Goal: Task Accomplishment & Management: Use online tool/utility

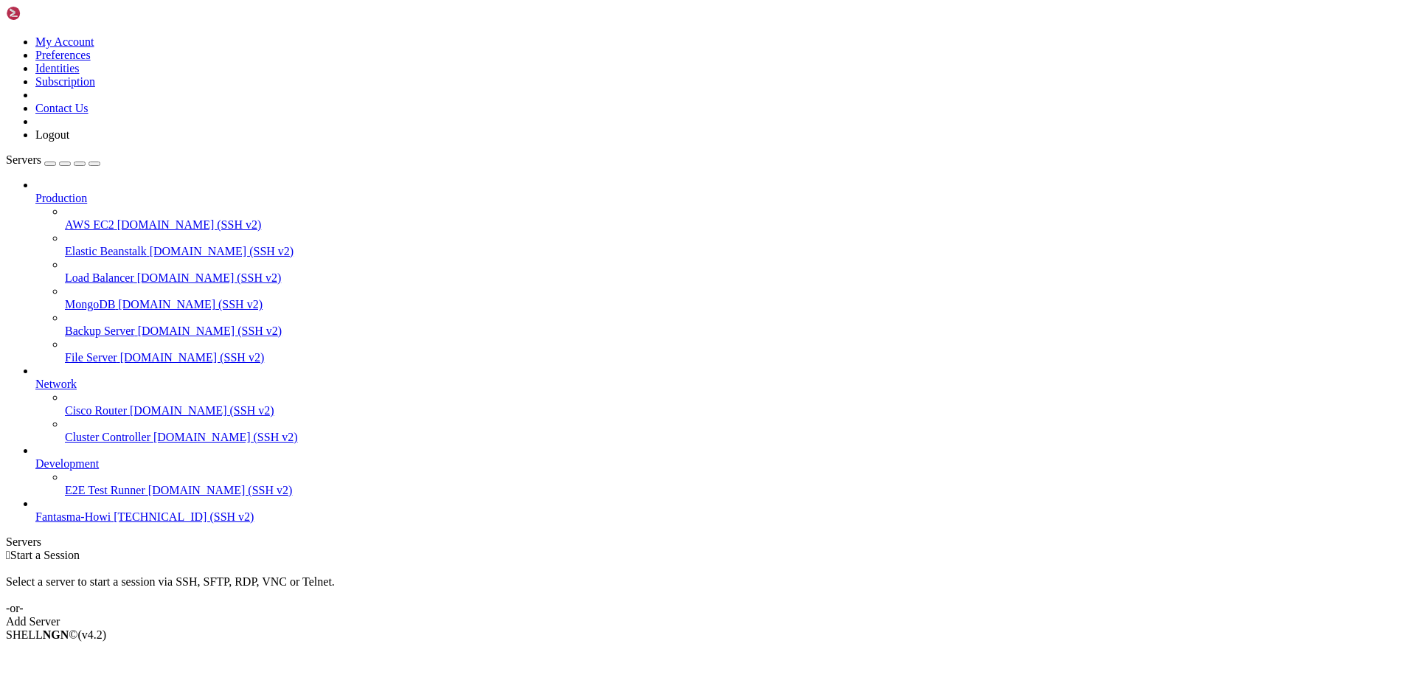
click at [114, 523] on span "[TECHNICAL_ID] (SSH v2)" at bounding box center [184, 517] width 140 height 13
click at [811, 615] on div "Add Server" at bounding box center [708, 621] width 1405 height 13
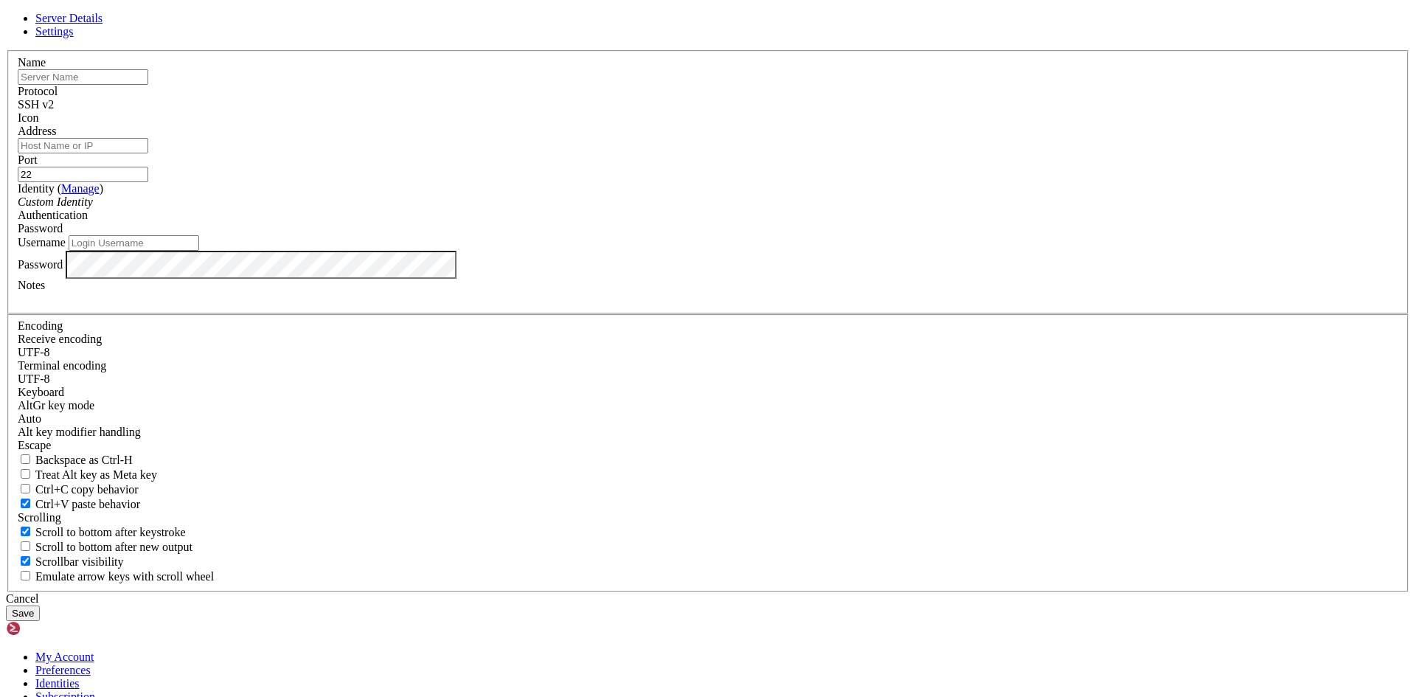
click at [148, 85] on input "text" at bounding box center [83, 76] width 131 height 15
type input "ServerCFFC"
click at [148, 153] on input "Address" at bounding box center [83, 145] width 131 height 15
paste input "[TECHNICAL_ID]"
type input "[TECHNICAL_ID]"
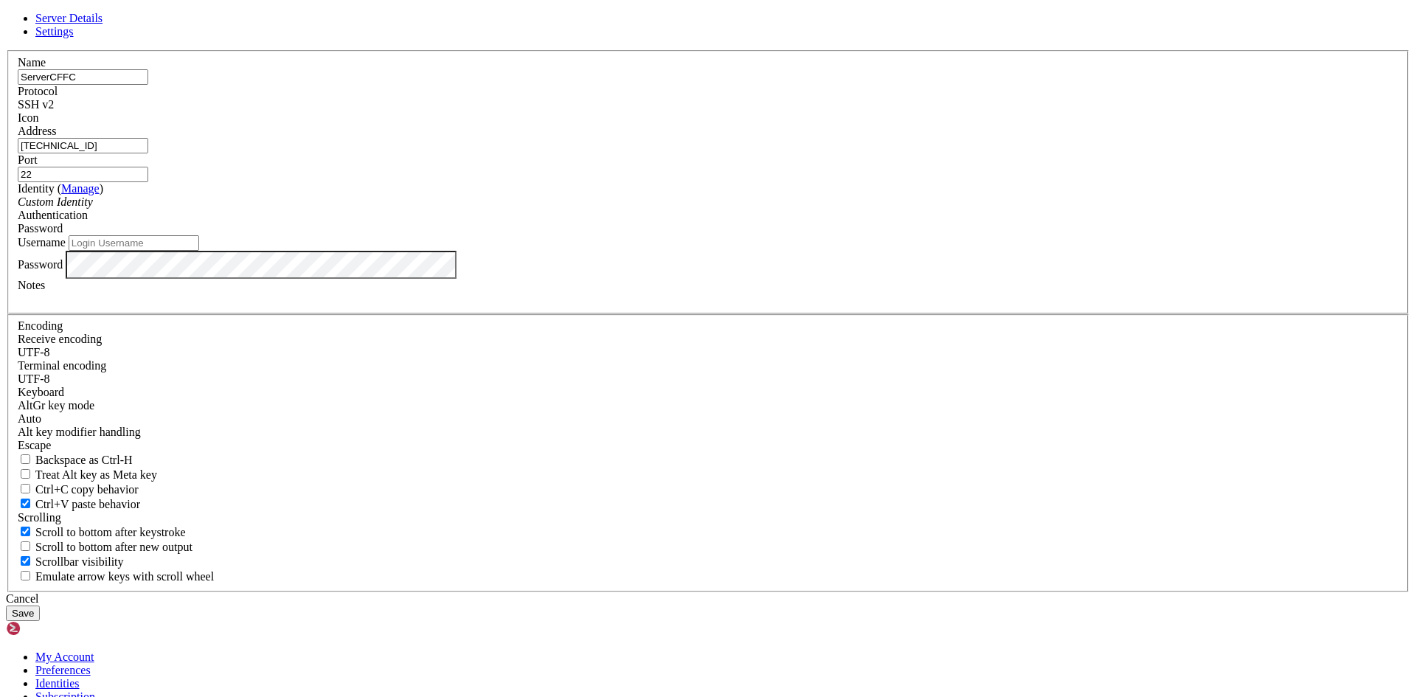
click at [599, 209] on div "Custom Identity" at bounding box center [708, 201] width 1381 height 13
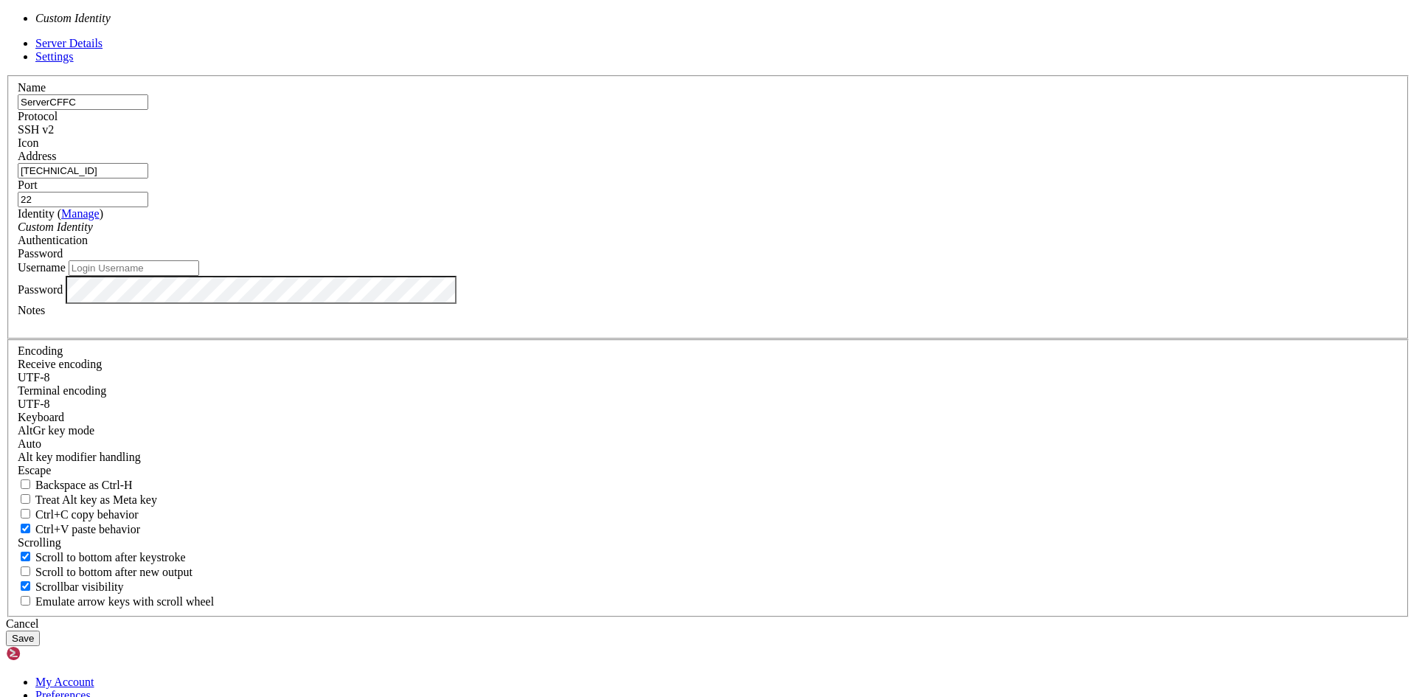
click at [598, 234] on div "Identity ( Manage ) Custom Identity" at bounding box center [708, 220] width 1381 height 27
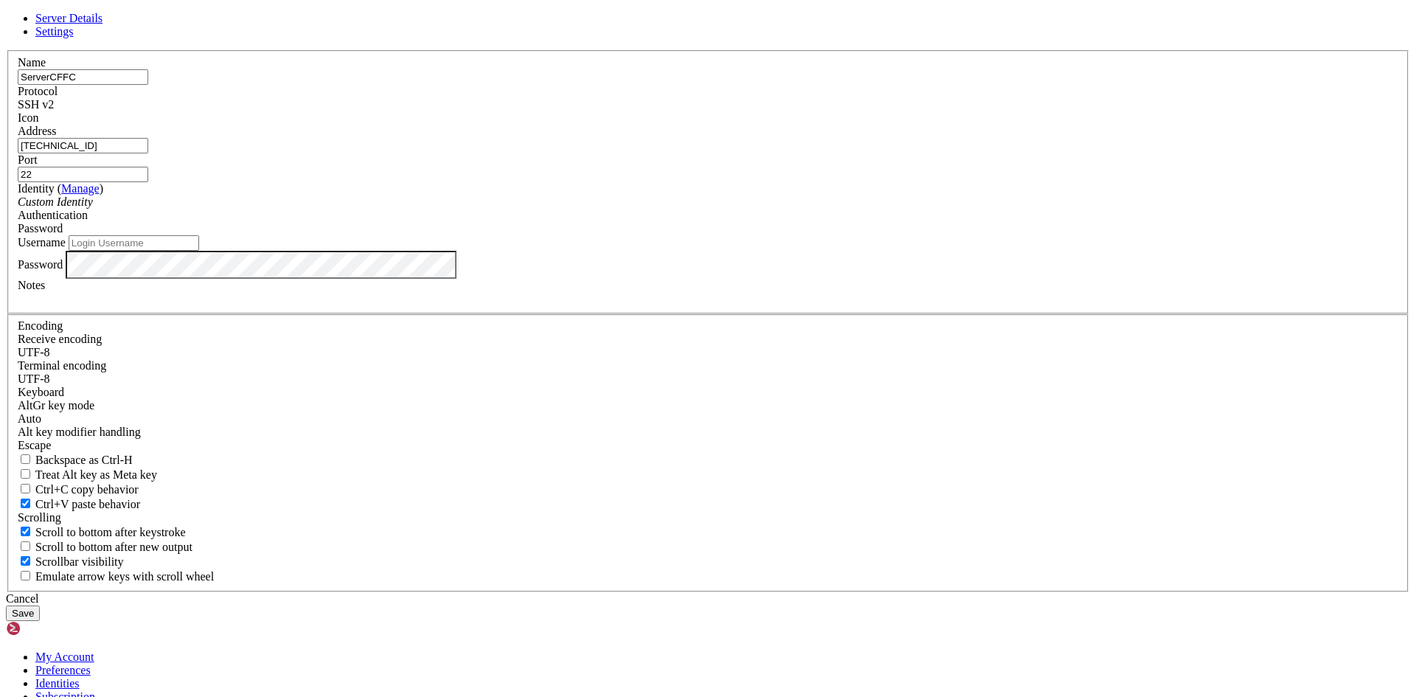
click at [199, 251] on input "Username" at bounding box center [134, 242] width 131 height 15
type input "F"
click at [199, 251] on input "admin" at bounding box center [134, 242] width 131 height 15
type input "admincffc"
click at [40, 606] on button "Save" at bounding box center [23, 613] width 34 height 15
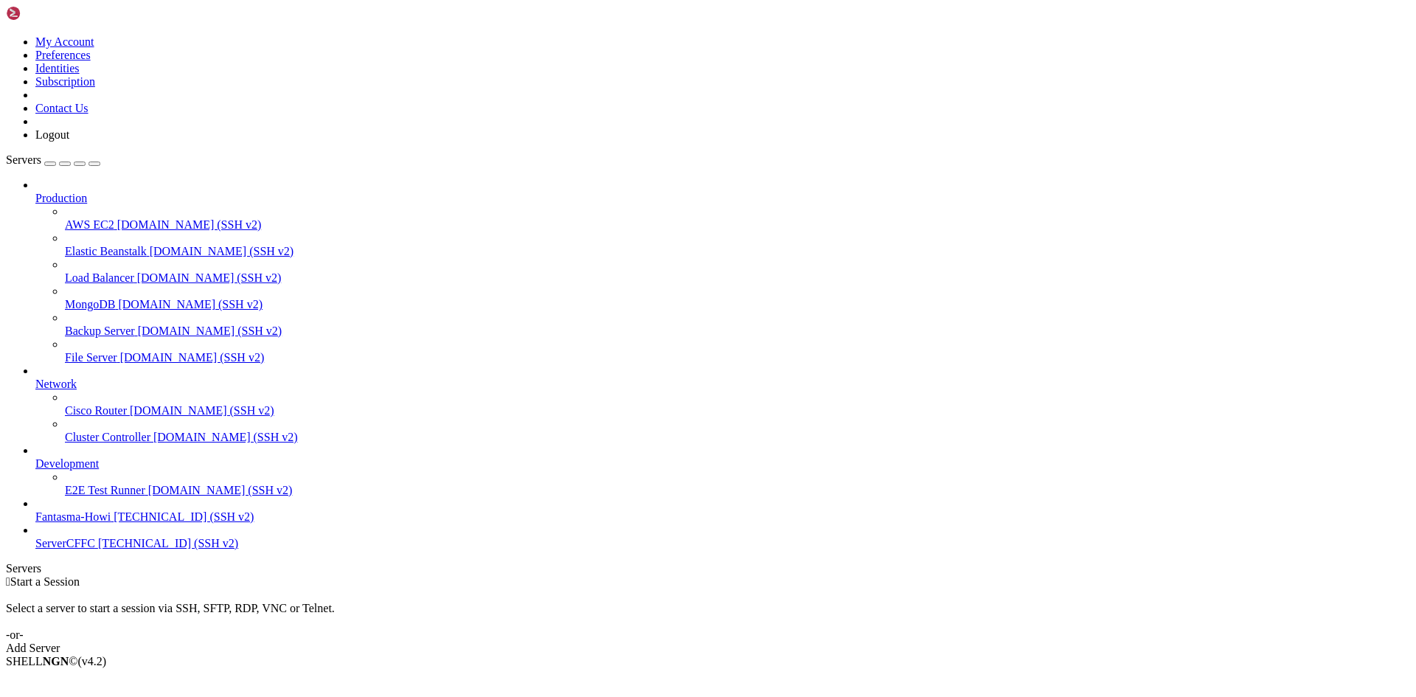
click at [52, 550] on span "ServerCFFC" at bounding box center [65, 543] width 60 height 13
click at [53, 550] on span "ServerCFFC" at bounding box center [65, 543] width 60 height 13
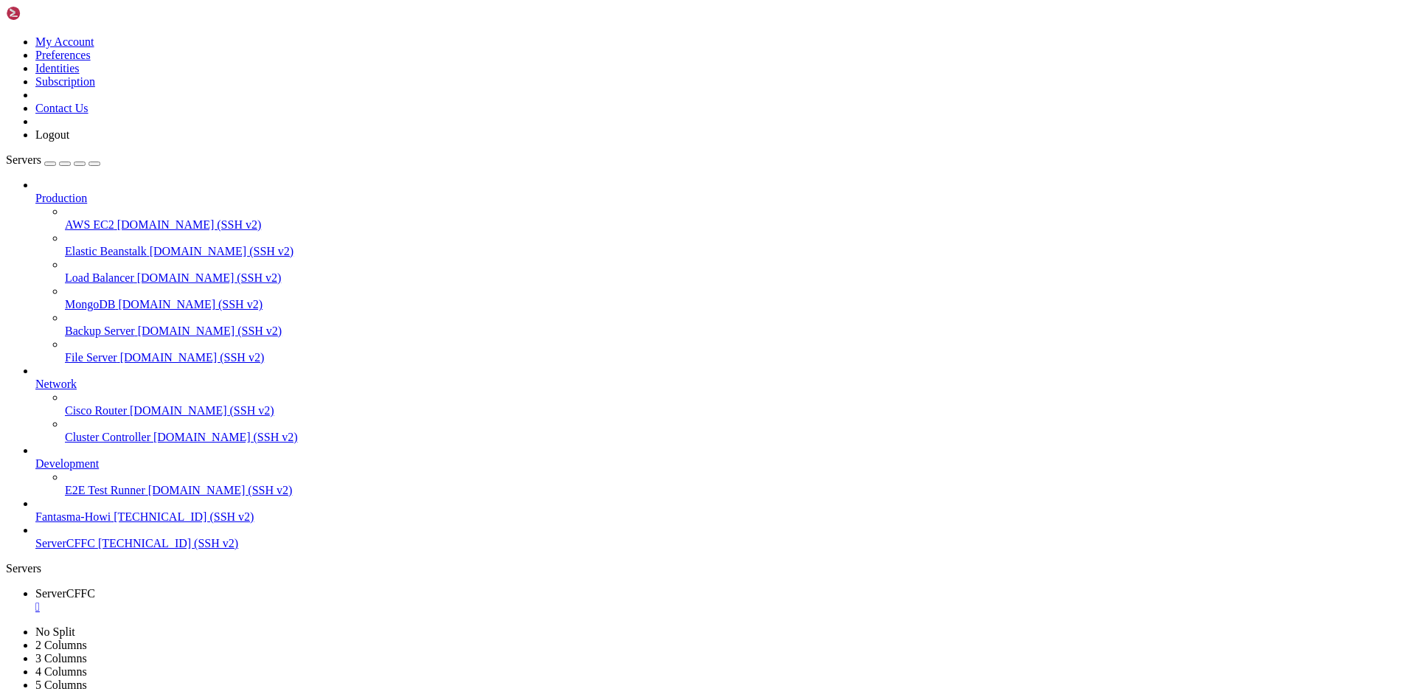
click at [95, 550] on span "ServerCFFC" at bounding box center [65, 543] width 60 height 13
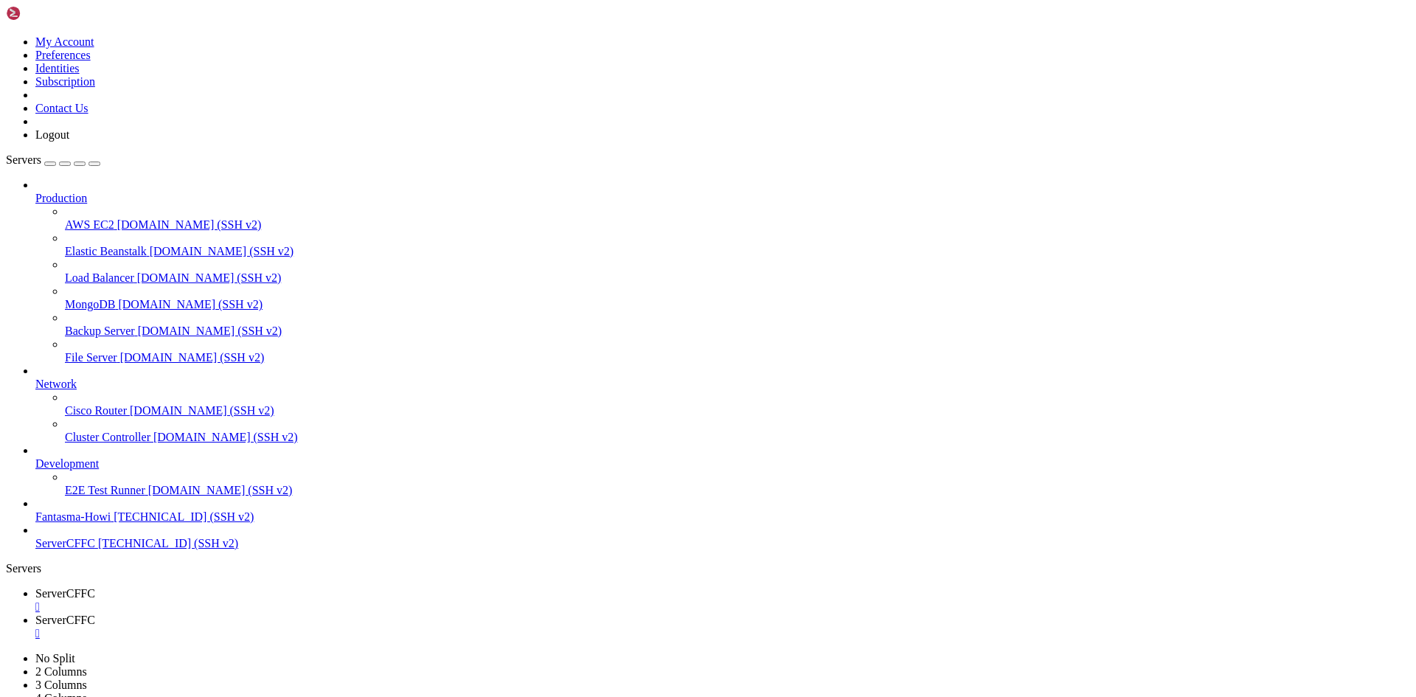
click at [95, 550] on span "ServerCFFC" at bounding box center [65, 543] width 60 height 13
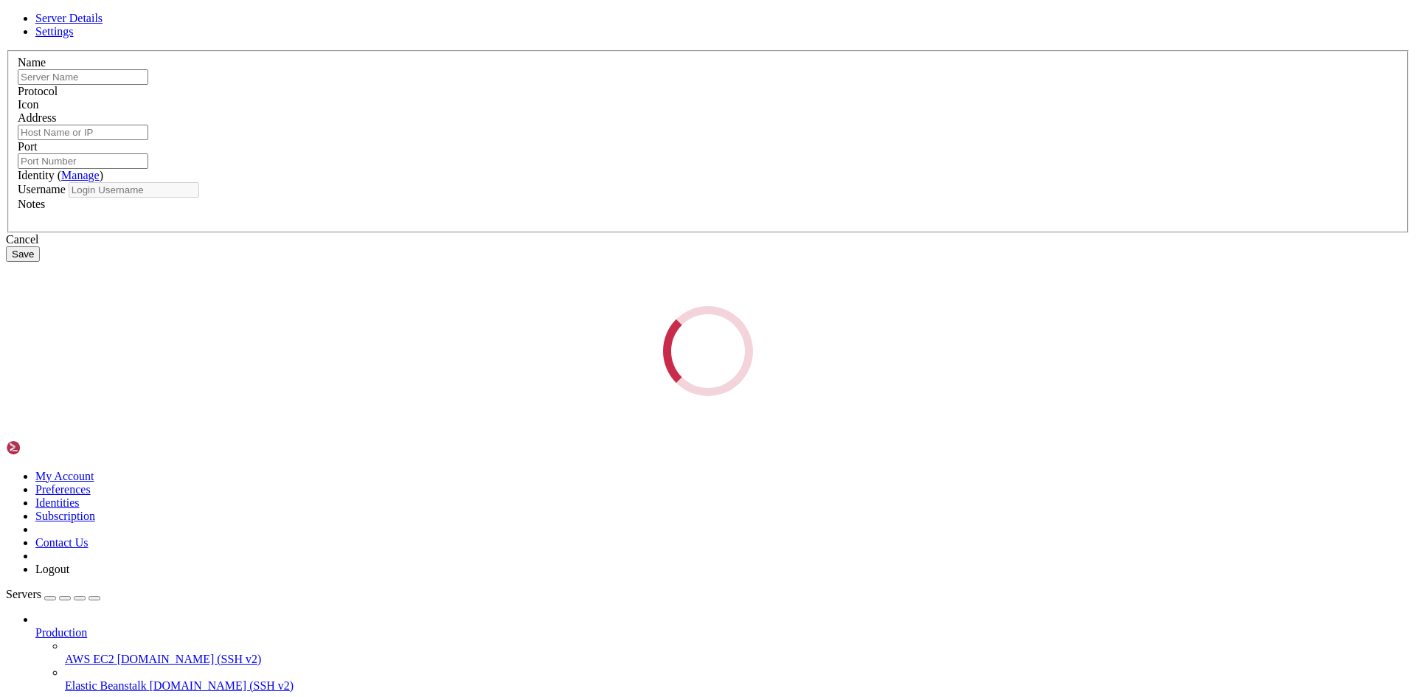
type input "ServerCFFC"
type input "[TECHNICAL_ID]"
type input "22"
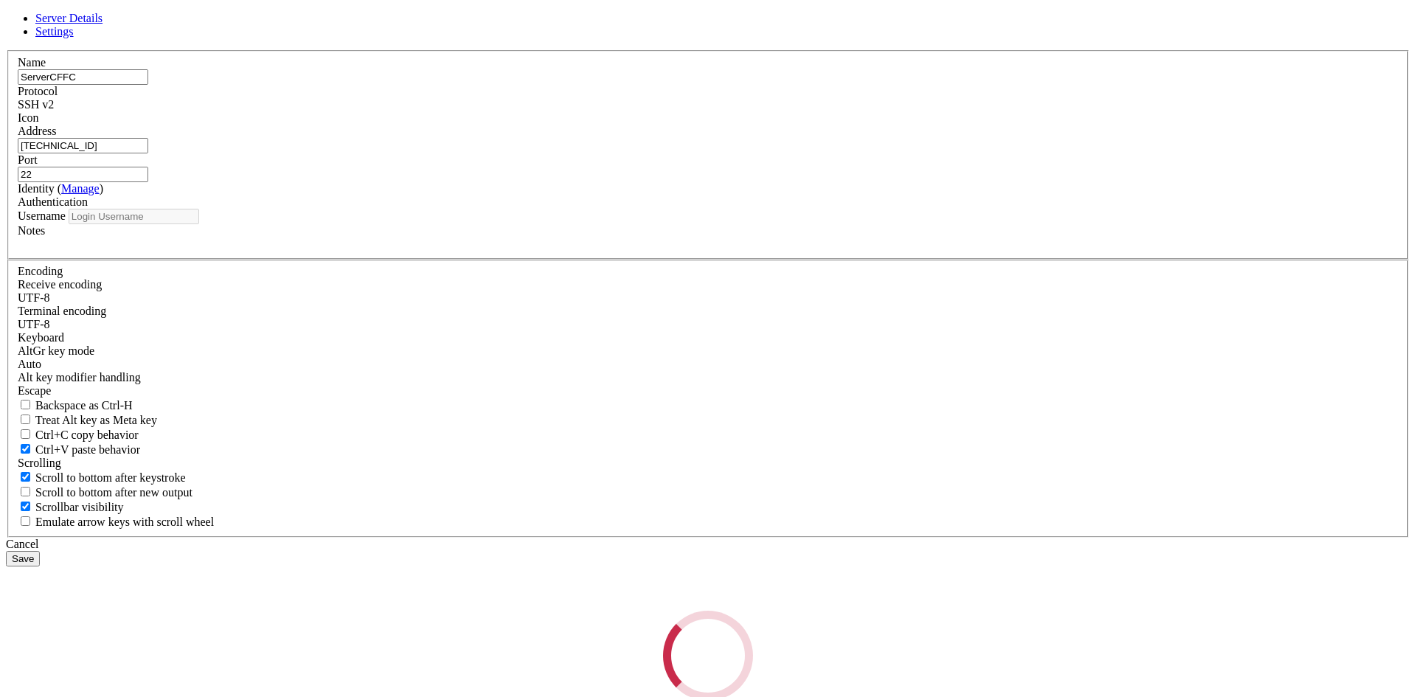
type input "admincffc"
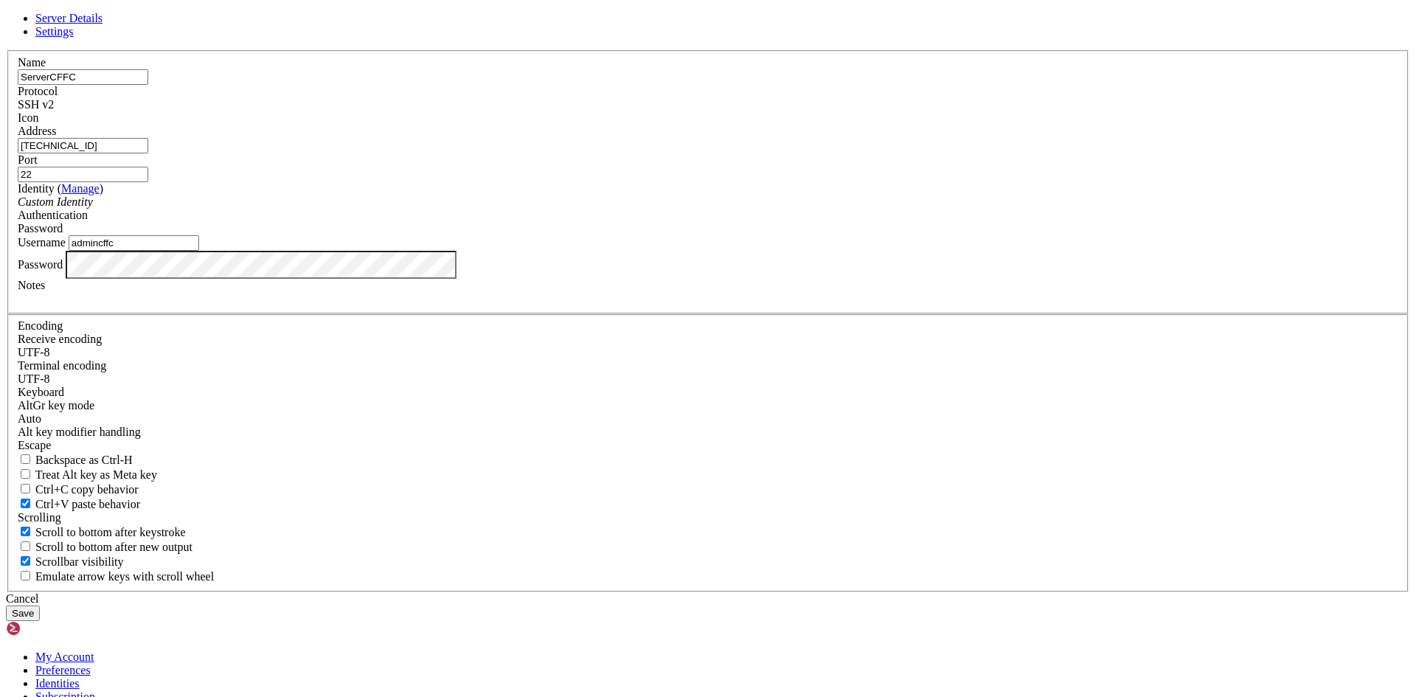
click at [6, 50] on link at bounding box center [6, 50] width 0 height 0
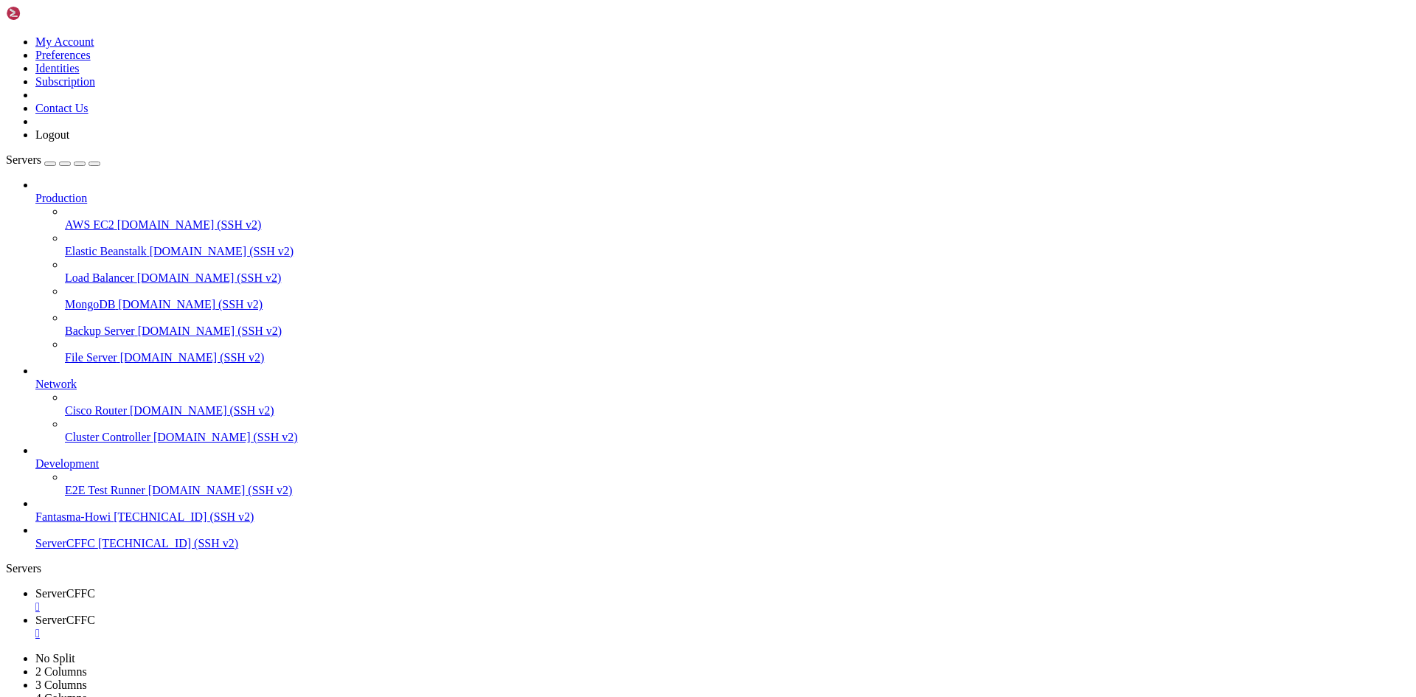
click at [106, 523] on span "Fantasma-Howi" at bounding box center [72, 517] width 75 height 13
click at [35, 537] on icon at bounding box center [35, 537] width 0 height 0
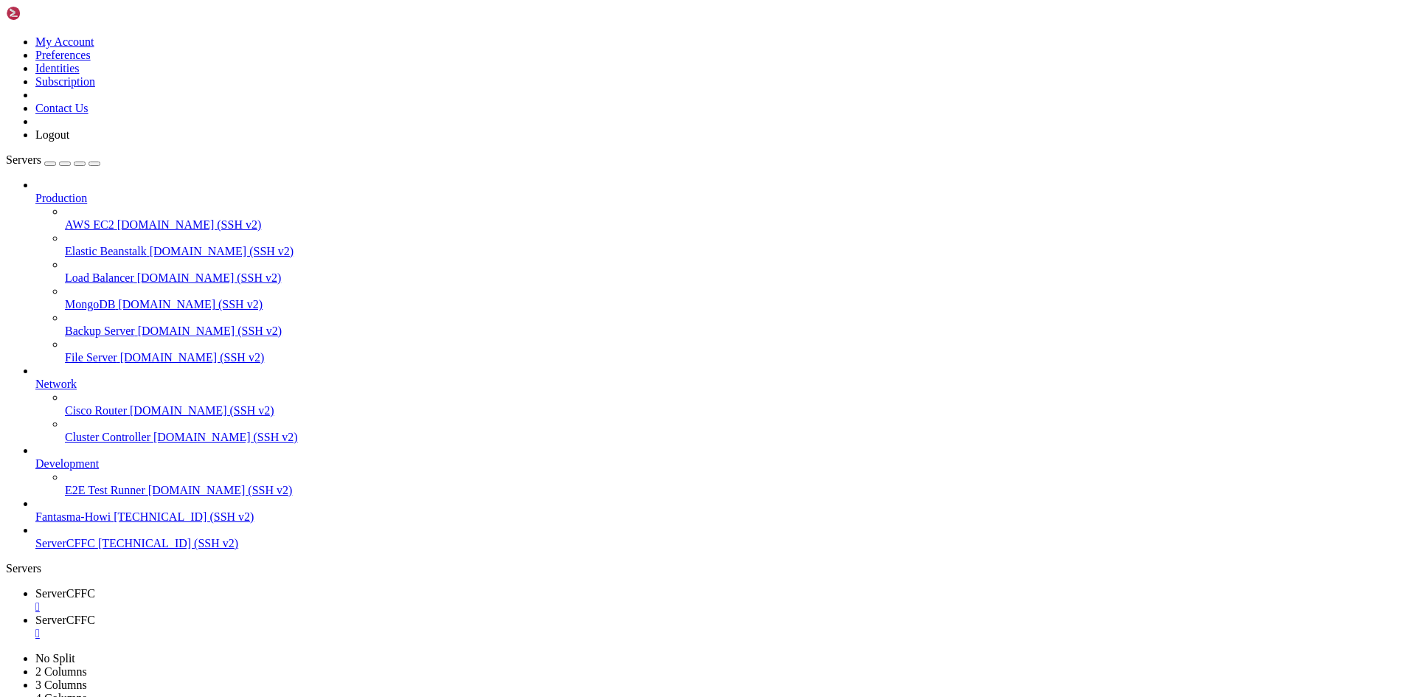
click at [35, 537] on icon at bounding box center [35, 537] width 0 height 0
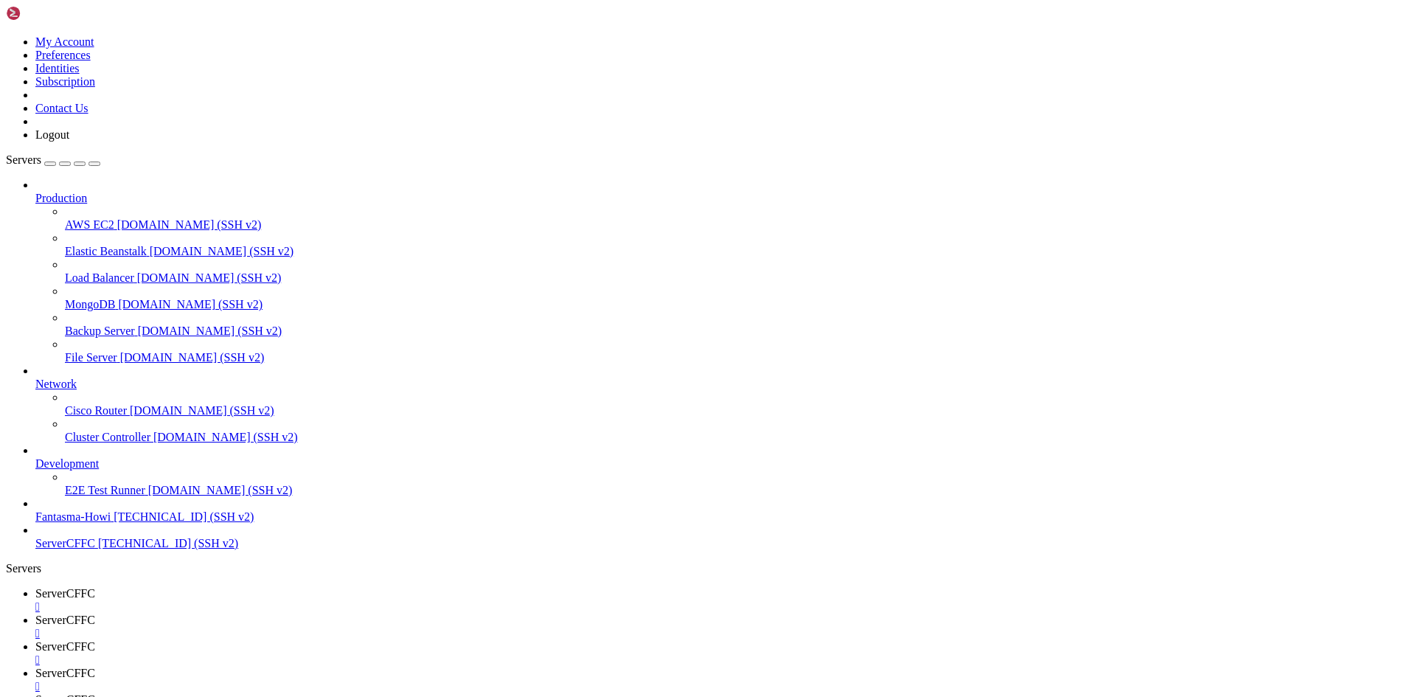
click at [702, 693] on link "ServerCFFC " at bounding box center [722, 706] width 1375 height 27
click at [603, 680] on div "" at bounding box center [722, 686] width 1375 height 13
click at [489, 654] on div "" at bounding box center [722, 660] width 1375 height 13
click at [386, 627] on div "" at bounding box center [722, 633] width 1375 height 13
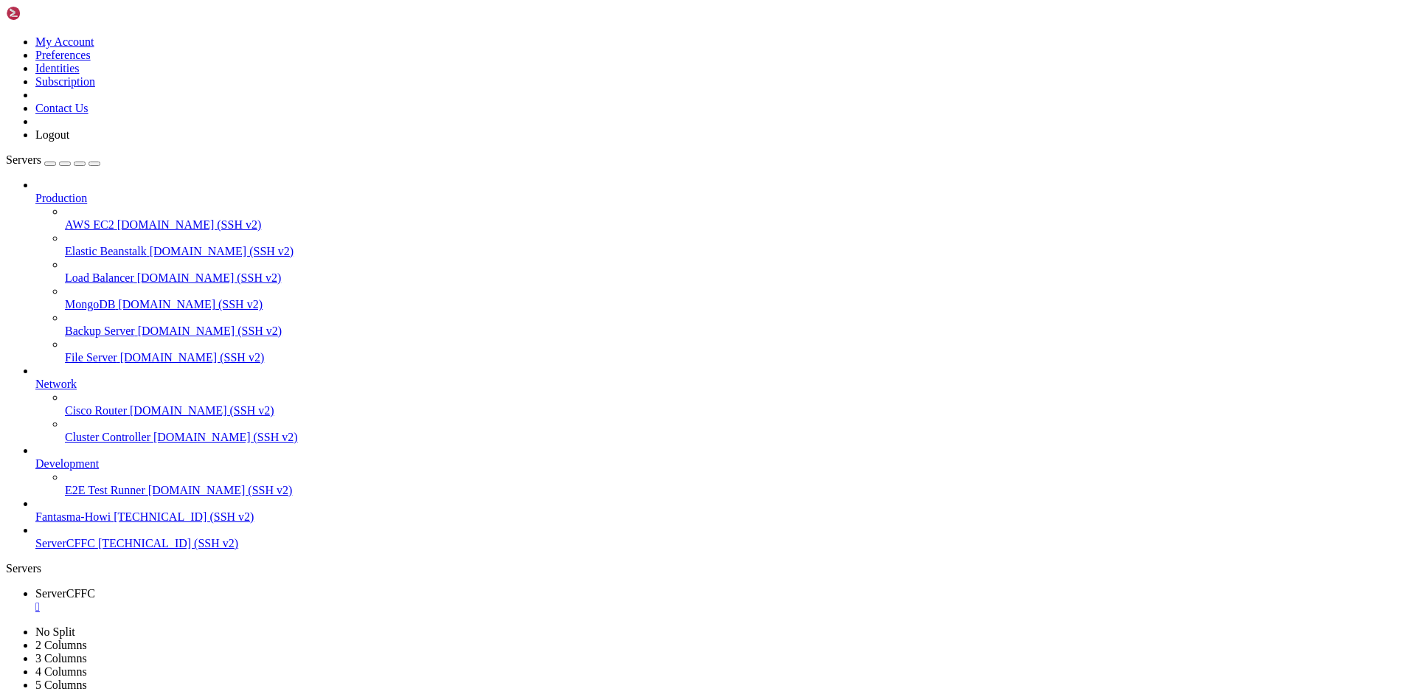
scroll to position [1179, 0]
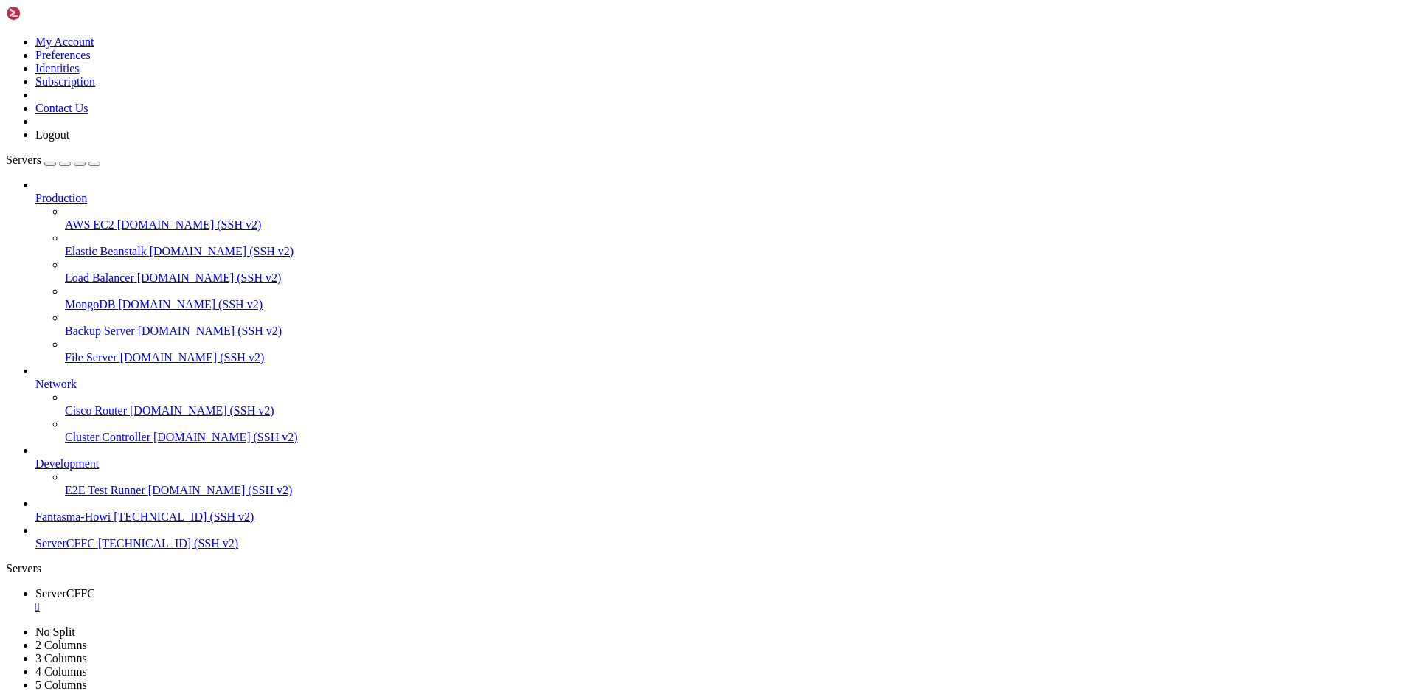
scroll to position [0, 0]
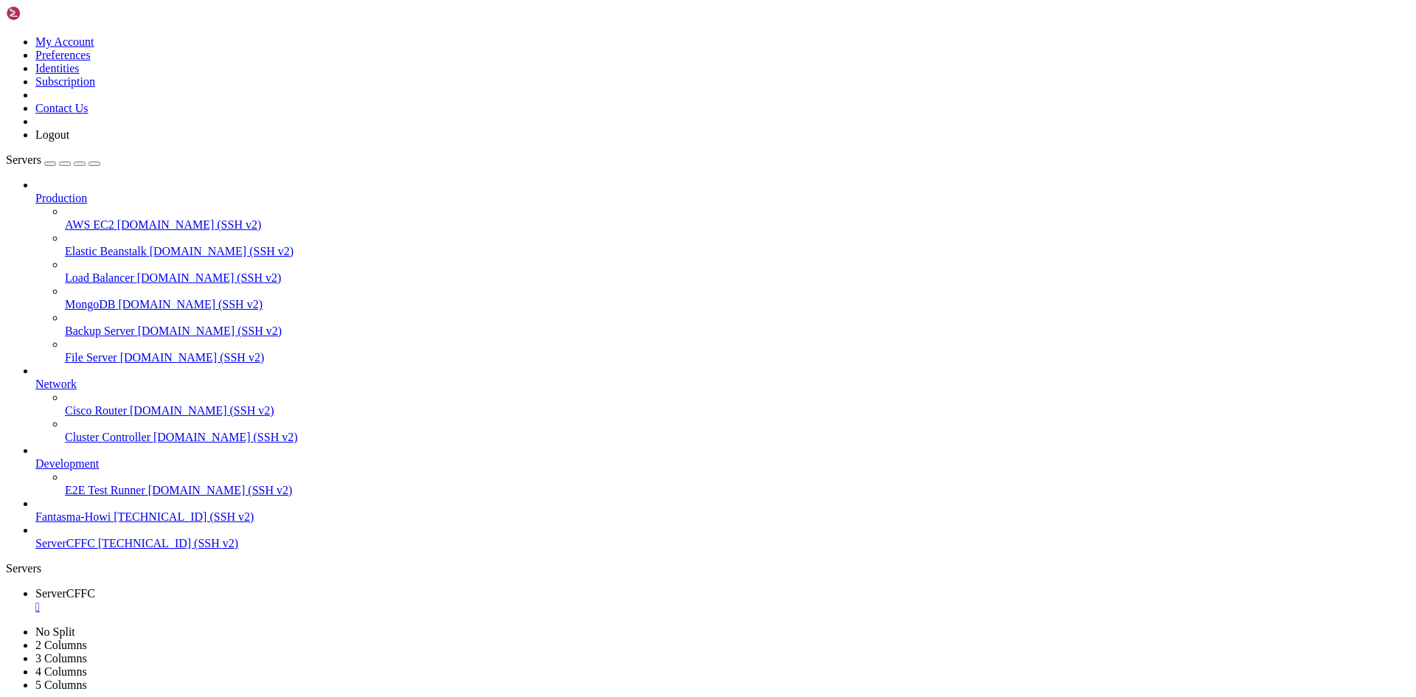
drag, startPoint x: 69, startPoint y: 1324, endPoint x: 136, endPoint y: 1326, distance: 67.1
drag, startPoint x: 67, startPoint y: 1320, endPoint x: 130, endPoint y: 1328, distance: 63.2
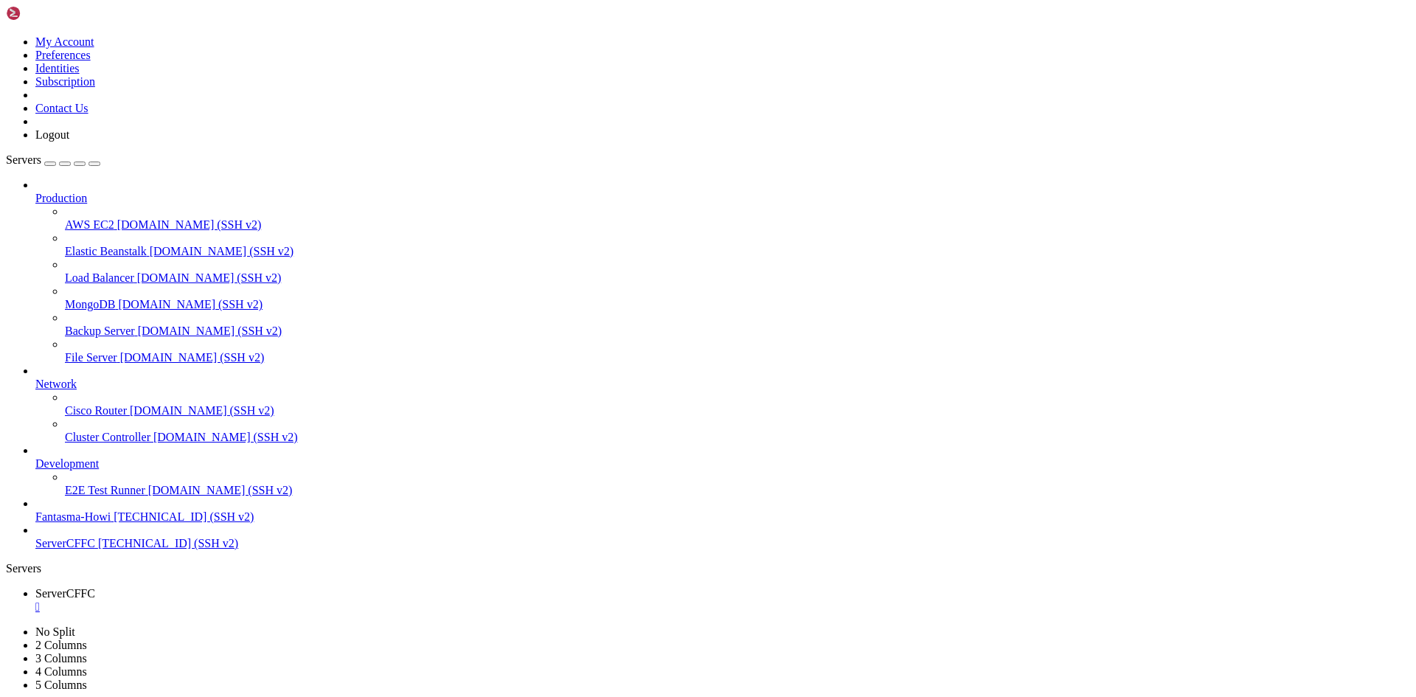
scroll to position [4239, 0]
drag, startPoint x: 69, startPoint y: 1232, endPoint x: 122, endPoint y: 1233, distance: 53.1
copy x-row "[TECHNICAL_ID]"
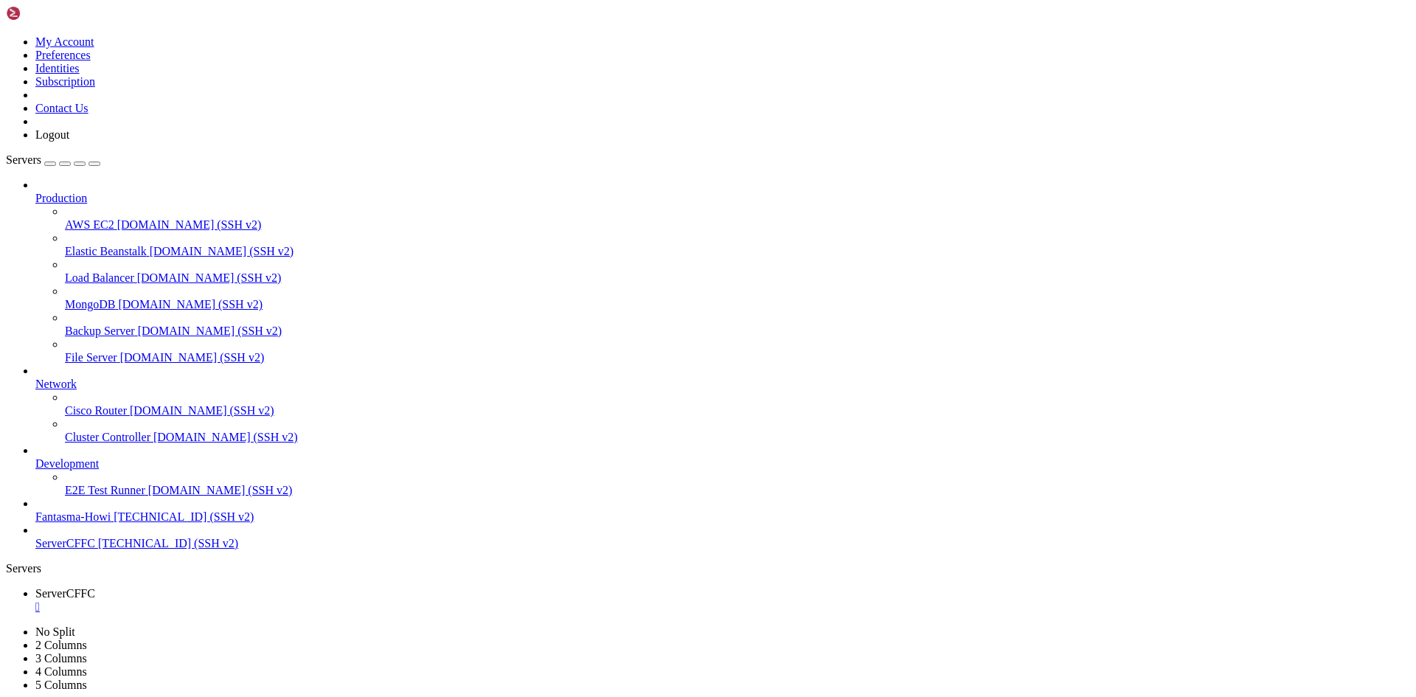
drag, startPoint x: 66, startPoint y: 1315, endPoint x: 150, endPoint y: 1316, distance: 84.1
copy x-row "[URL]"
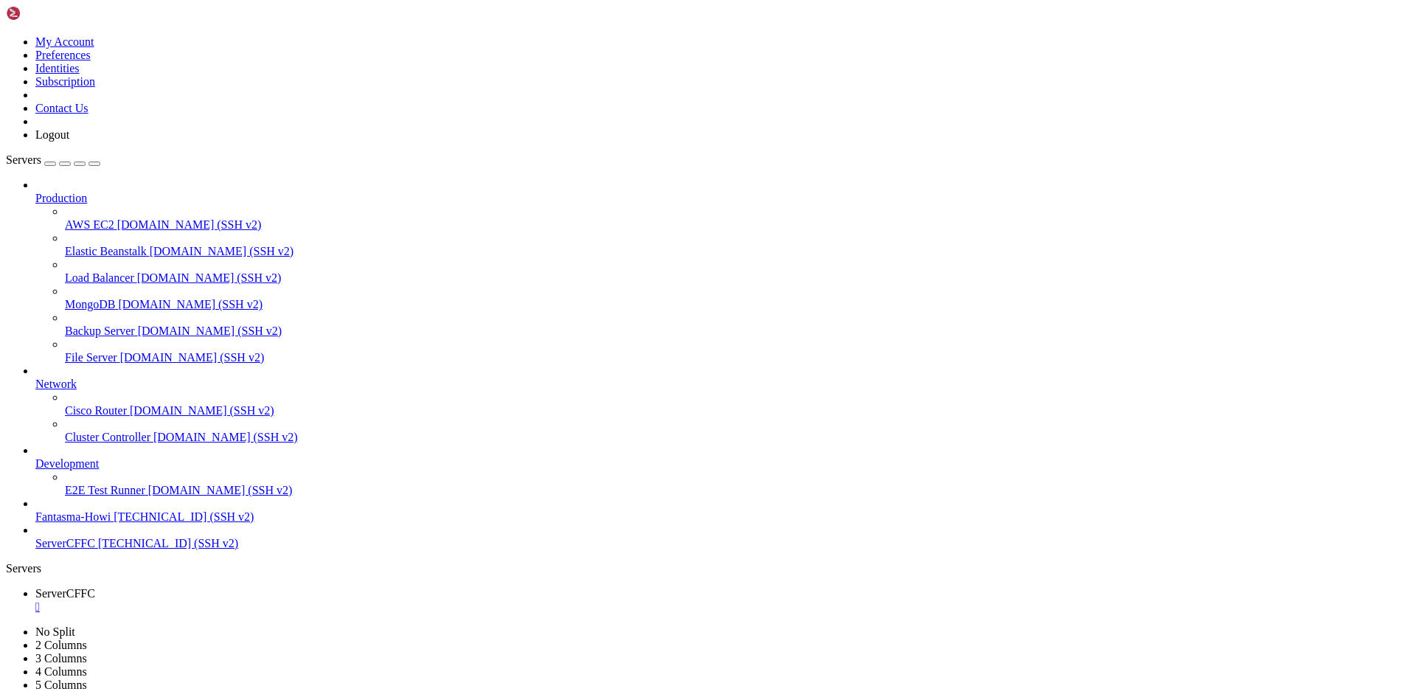
drag, startPoint x: 91, startPoint y: 1221, endPoint x: 158, endPoint y: 1226, distance: 67.3
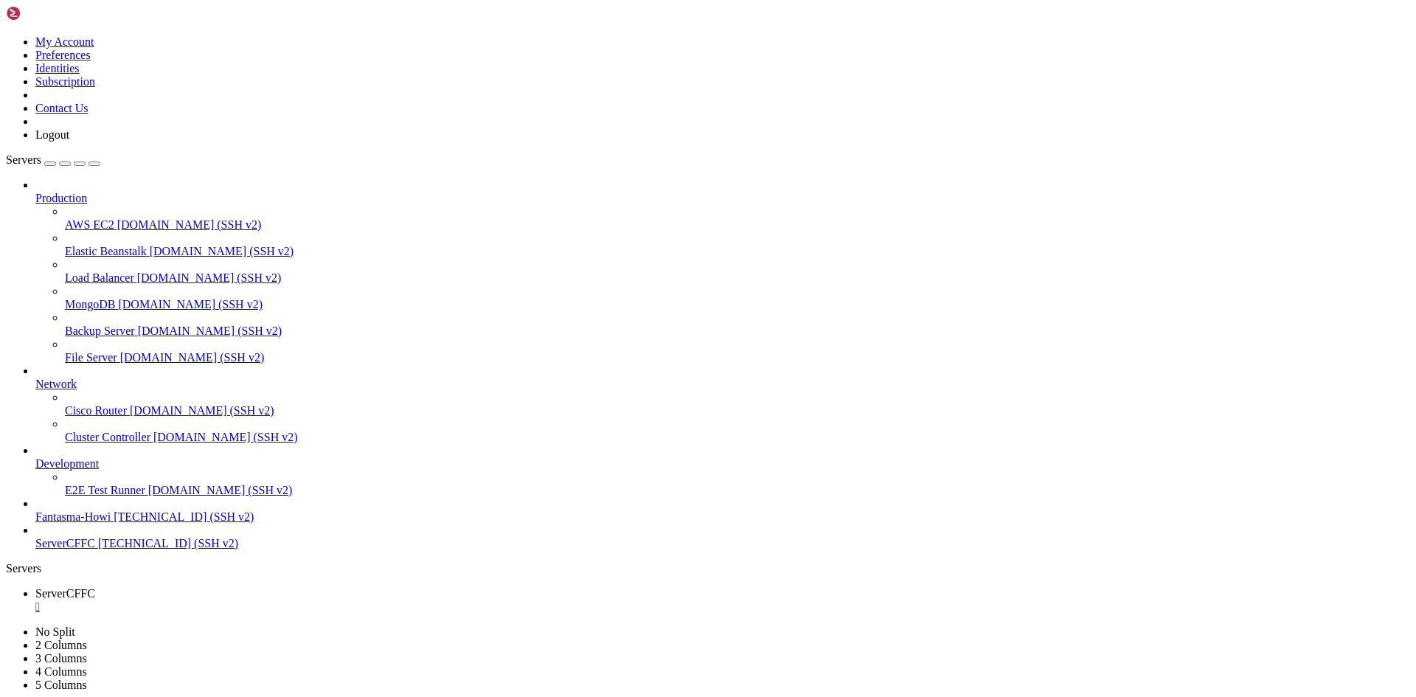
copy x-row "[TECHNICAL_ID]"
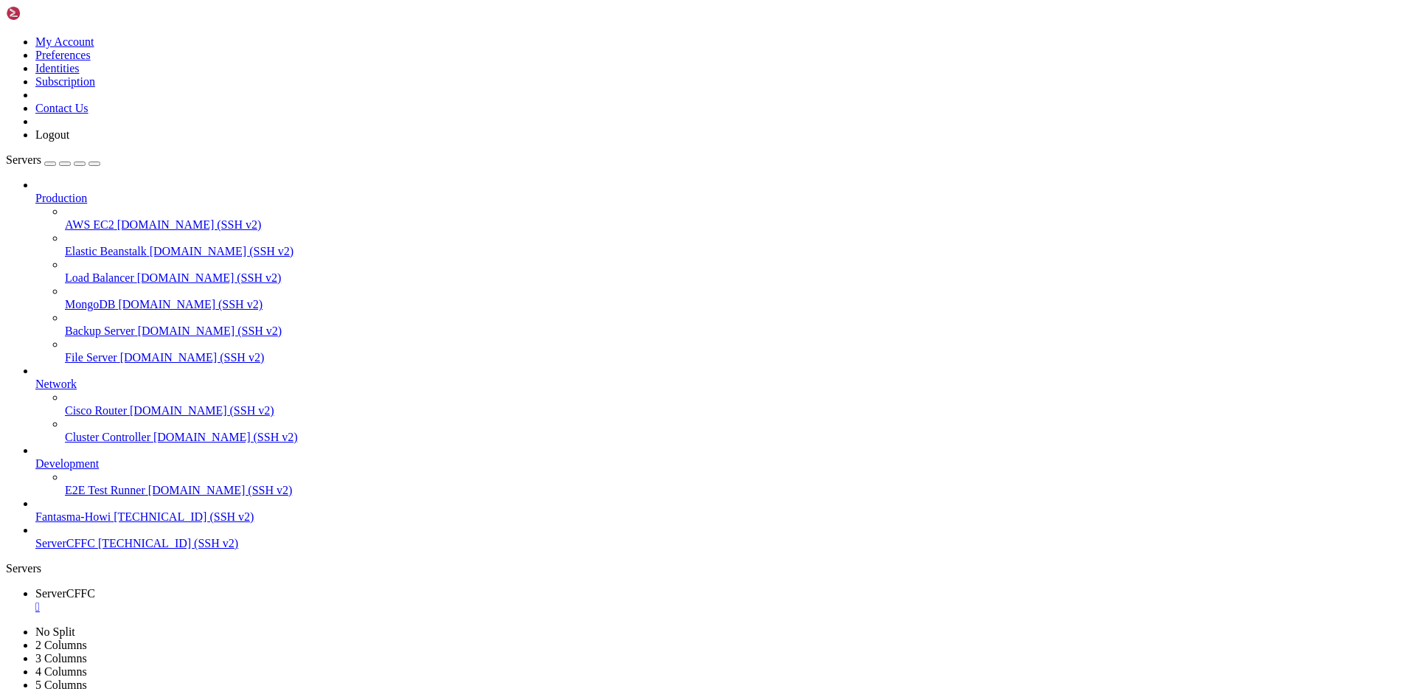
drag, startPoint x: 94, startPoint y: 1338, endPoint x: 144, endPoint y: 1335, distance: 49.5
drag, startPoint x: 149, startPoint y: 1337, endPoint x: 100, endPoint y: 1338, distance: 49.4
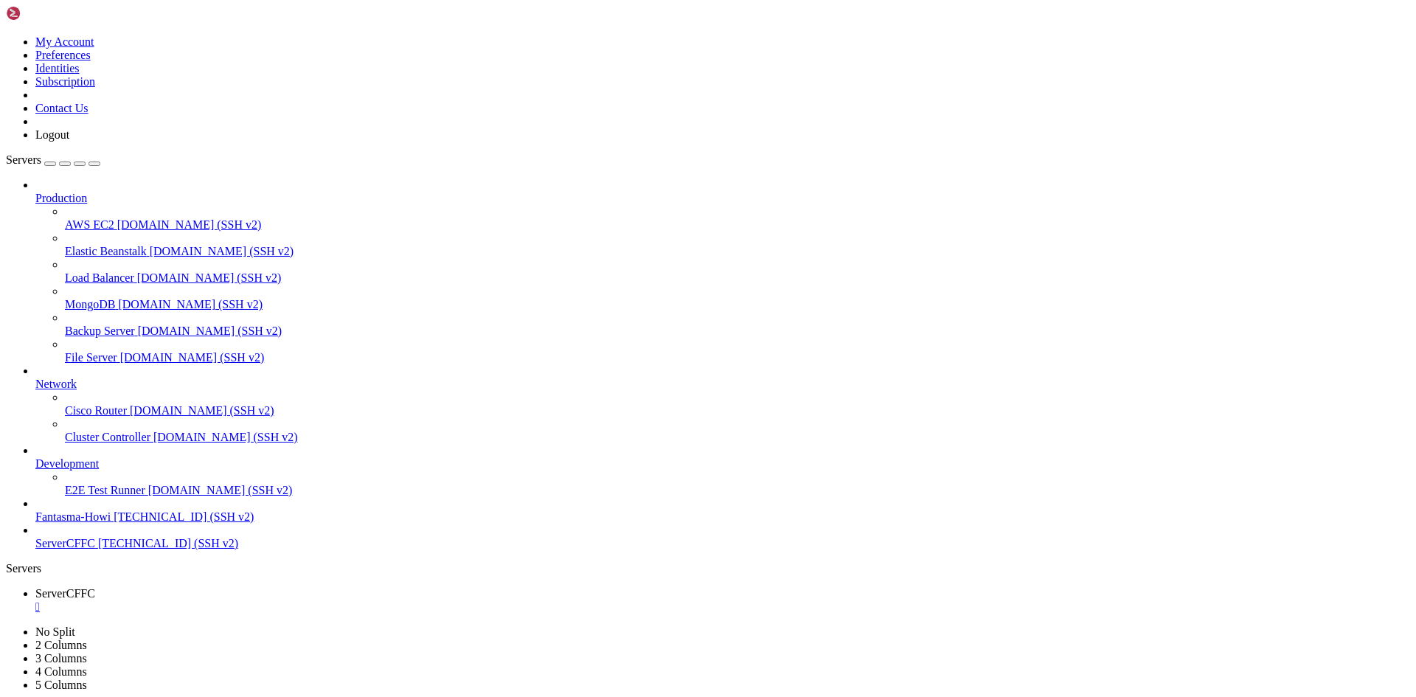
copy x-row "[TECHNICAL_ID]"
drag, startPoint x: 375, startPoint y: 1221, endPoint x: 460, endPoint y: 1229, distance: 85.2
copy x-row "[TECHNICAL_ID]"
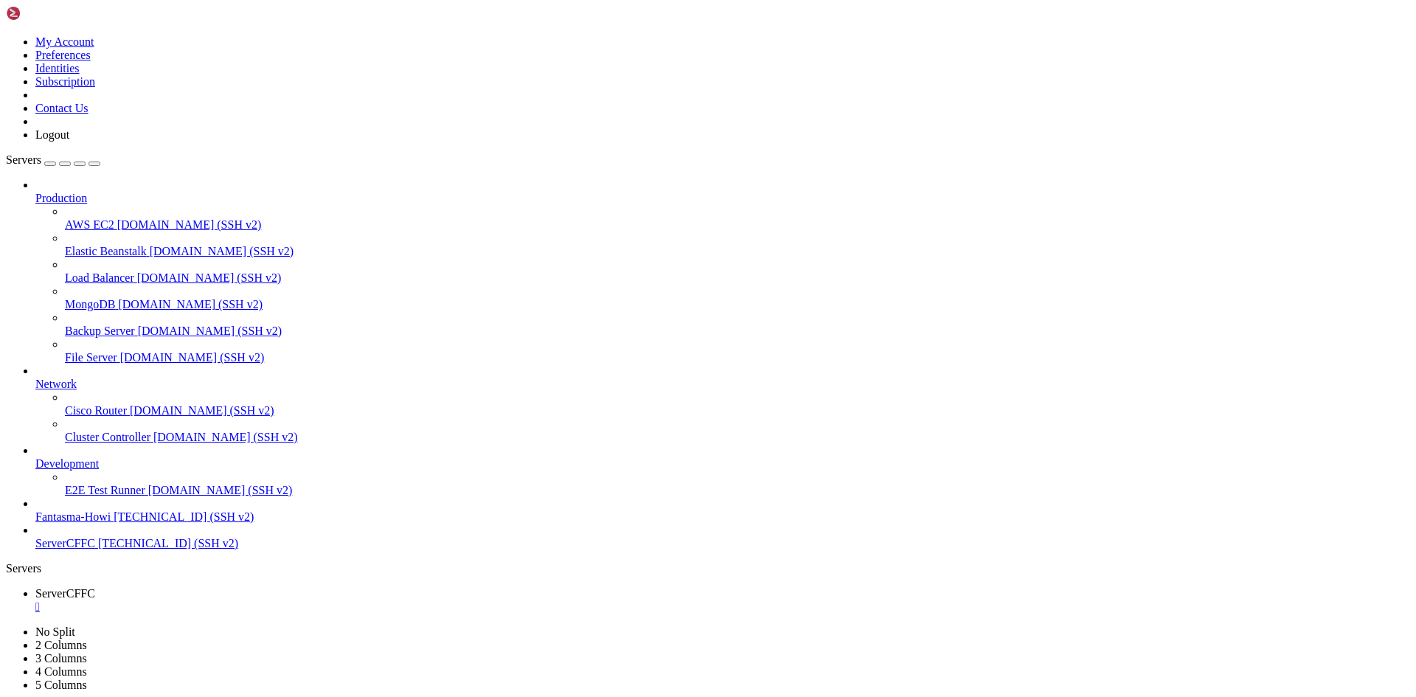
drag, startPoint x: 416, startPoint y: 1458, endPoint x: 408, endPoint y: 1456, distance: 8.4
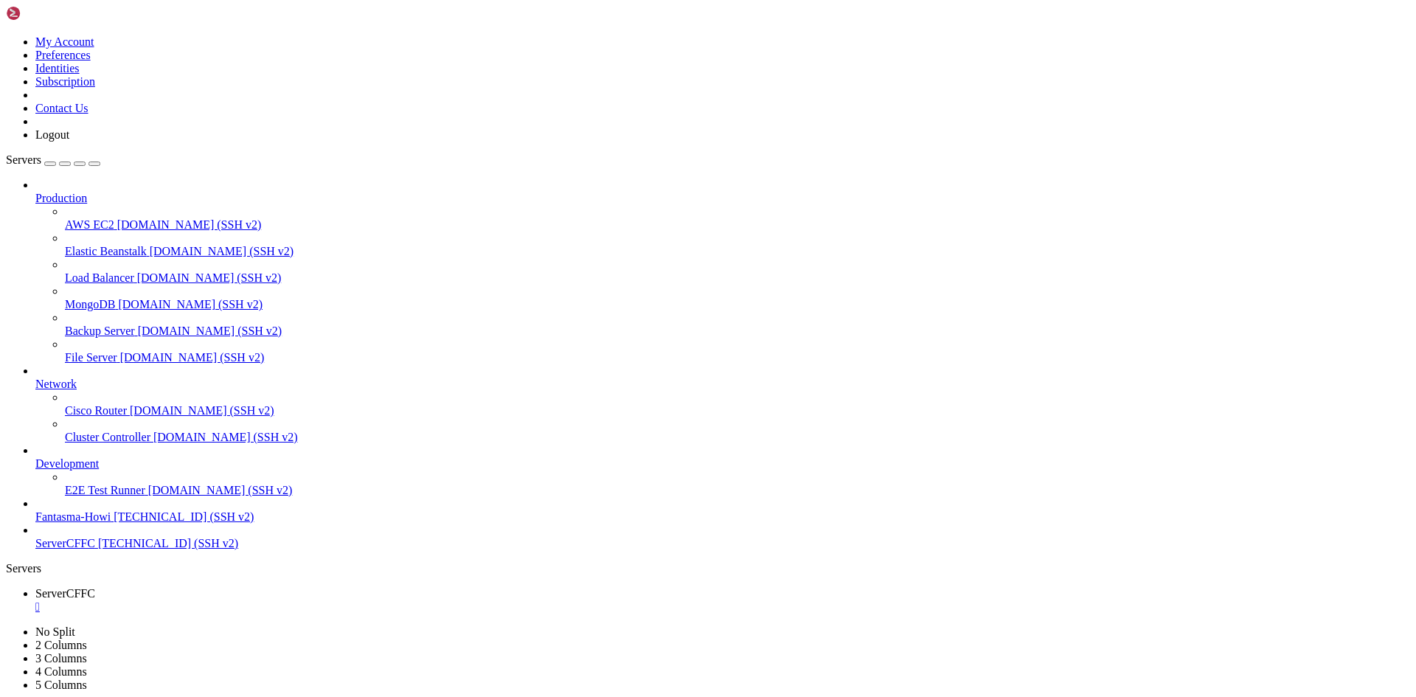
scroll to position [640, 0]
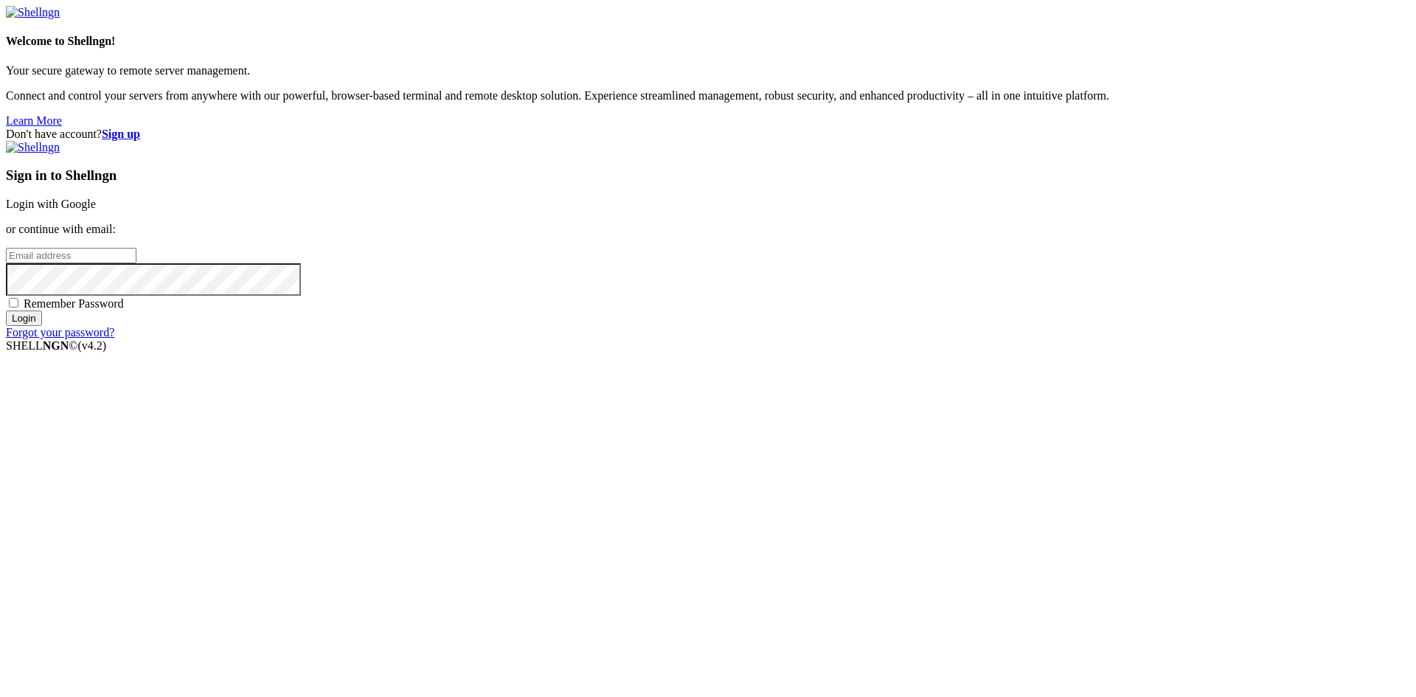
click at [96, 210] on link "Login with Google" at bounding box center [51, 204] width 90 height 13
click at [1135, 234] on div "Don't have account? Sign up Sign in to Shellngn Login with Google or continue w…" at bounding box center [708, 240] width 1405 height 225
click at [96, 210] on link "Login with Google" at bounding box center [51, 204] width 90 height 13
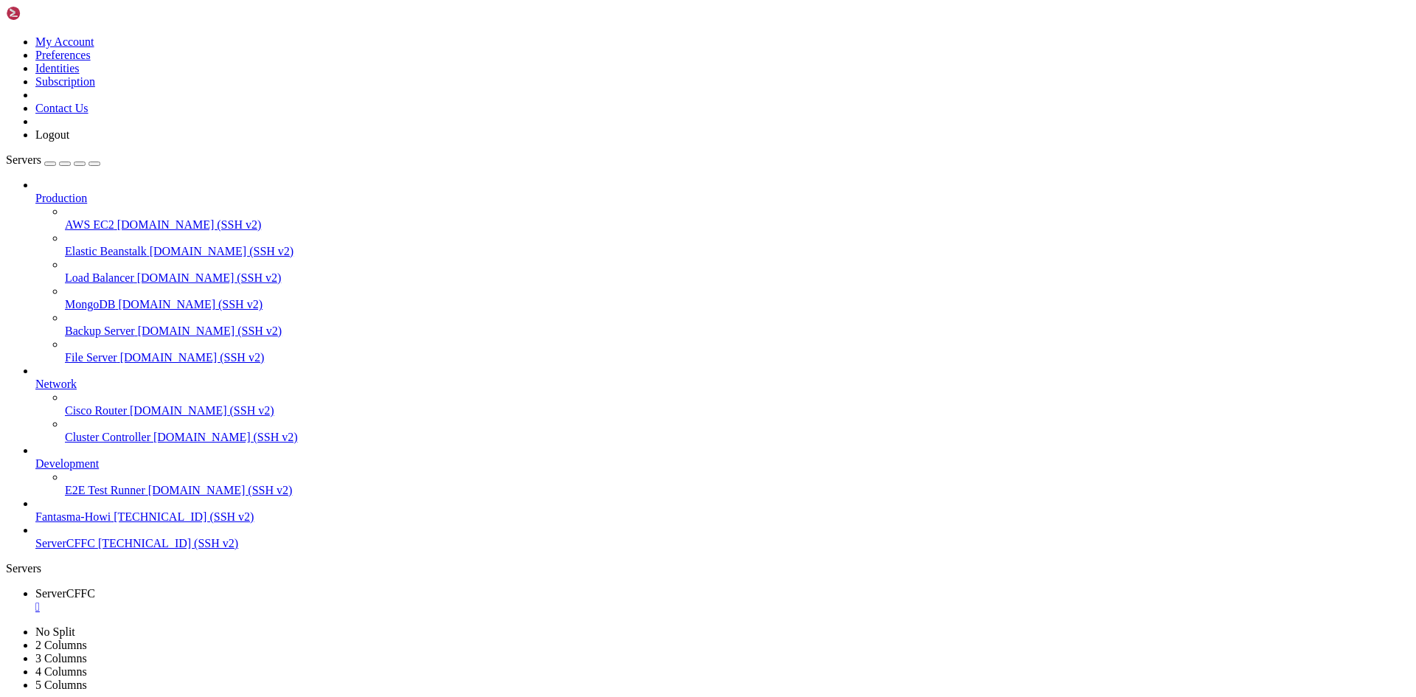
scroll to position [652, 0]
